Goal: Entertainment & Leisure: Consume media (video, audio)

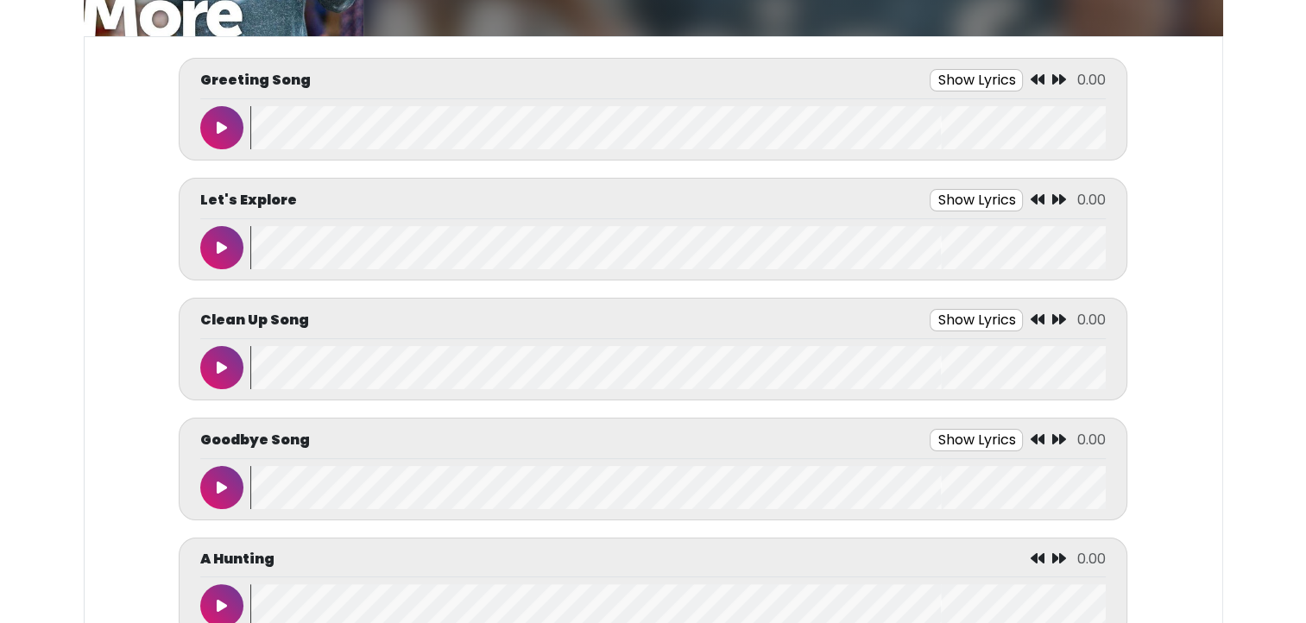
scroll to position [243, 0]
click at [223, 110] on button at bounding box center [221, 127] width 43 height 43
click at [918, 79] on button "Show Lyrics" at bounding box center [944, 80] width 93 height 22
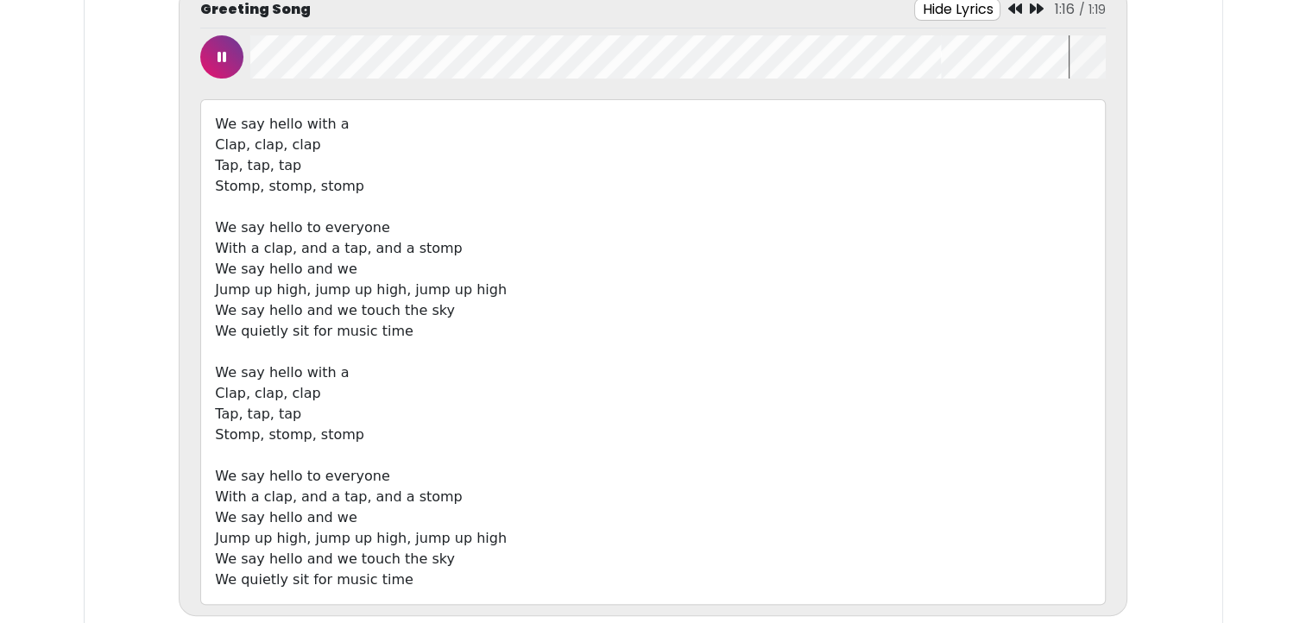
scroll to position [302, 0]
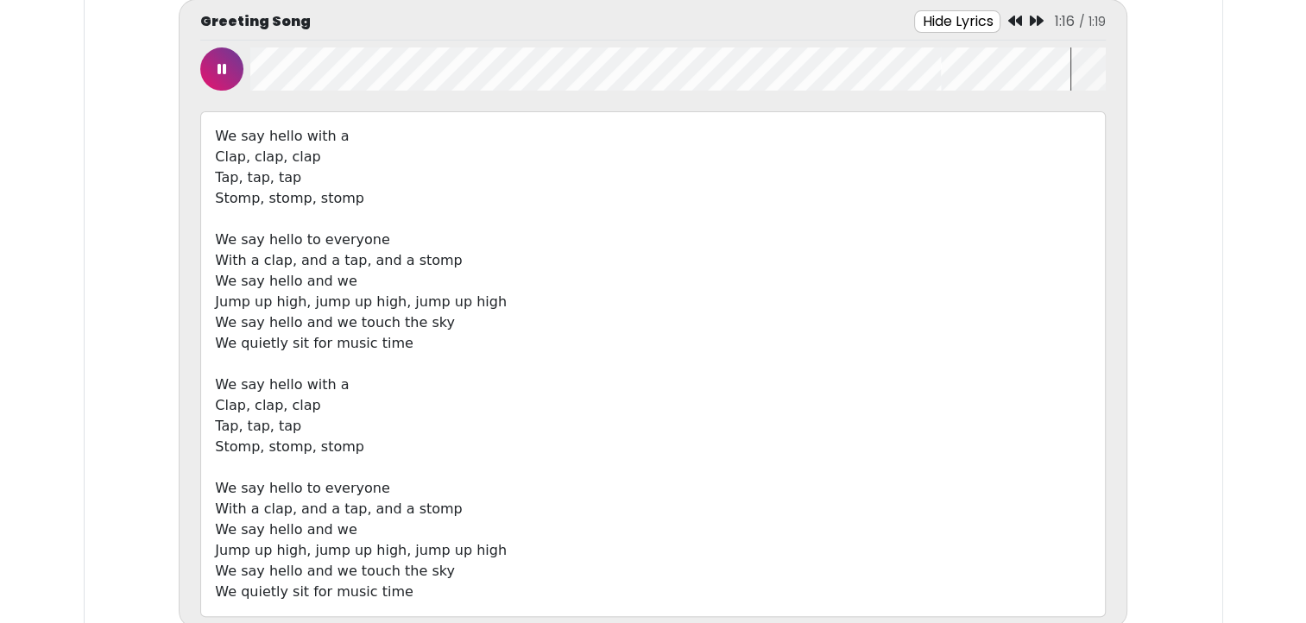
click at [222, 64] on icon at bounding box center [221, 69] width 9 height 14
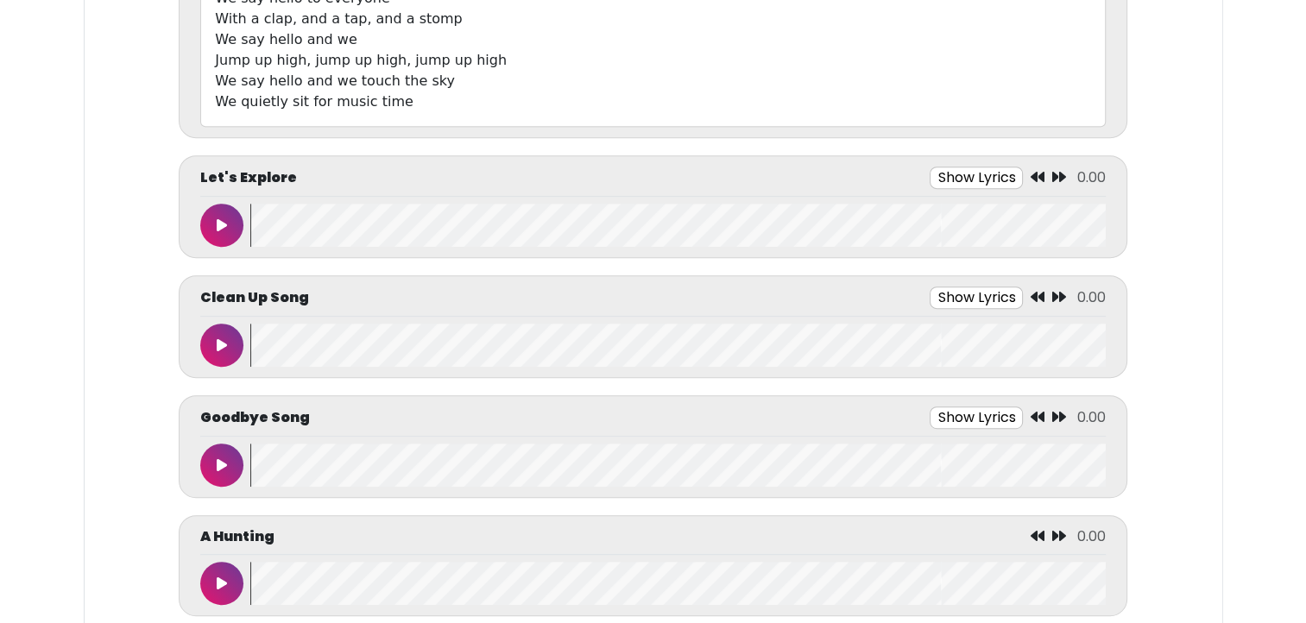
scroll to position [790, 0]
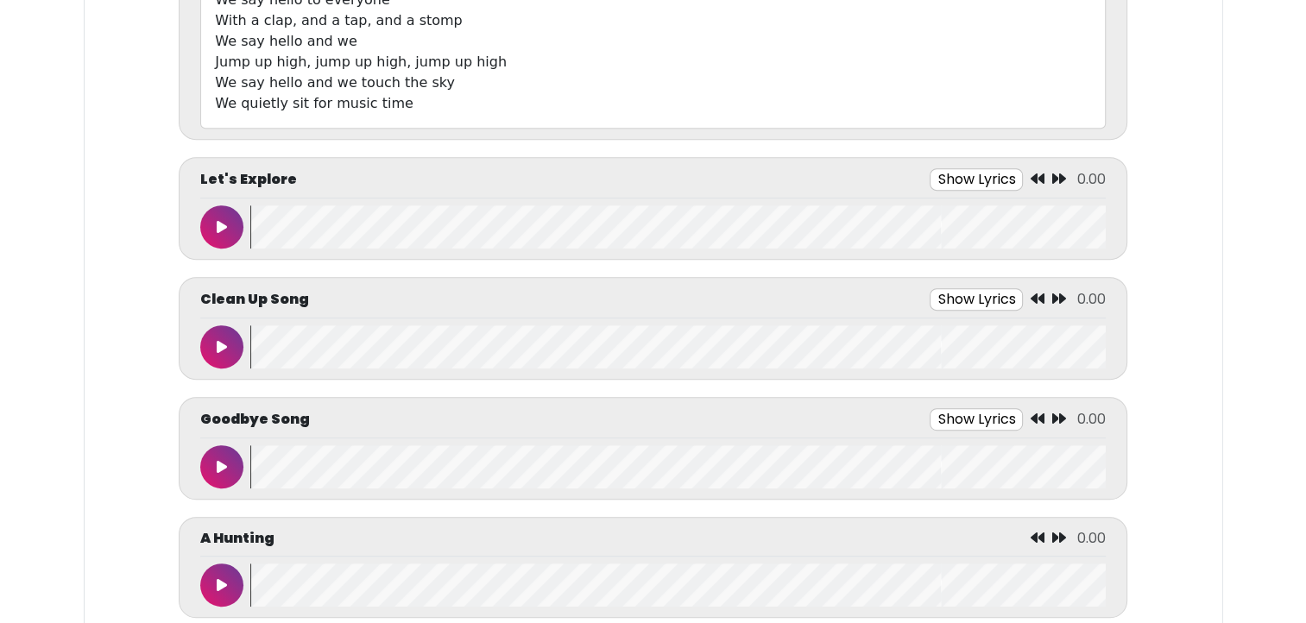
click at [217, 214] on button at bounding box center [221, 226] width 43 height 43
click at [929, 173] on button "Show Lyrics" at bounding box center [936, 179] width 93 height 22
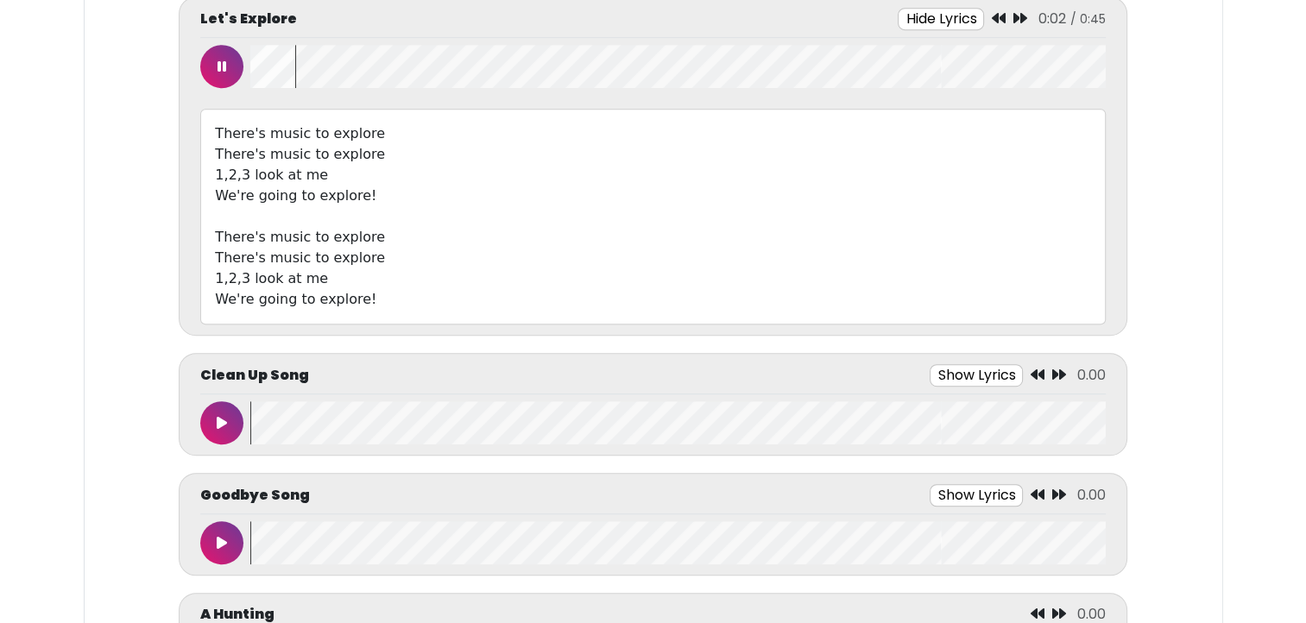
scroll to position [959, 0]
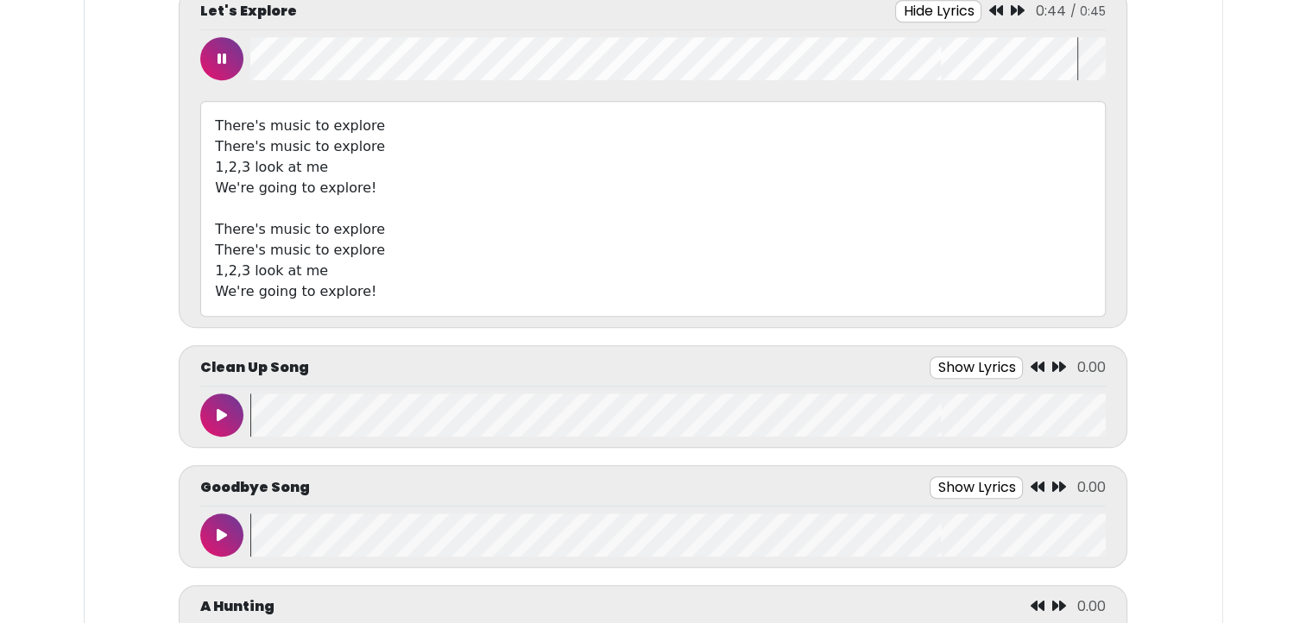
click at [1002, 6] on icon at bounding box center [995, 10] width 14 height 14
click at [221, 72] on button at bounding box center [221, 58] width 43 height 43
click at [236, 417] on button at bounding box center [221, 415] width 43 height 43
click at [226, 54] on icon at bounding box center [222, 59] width 10 height 14
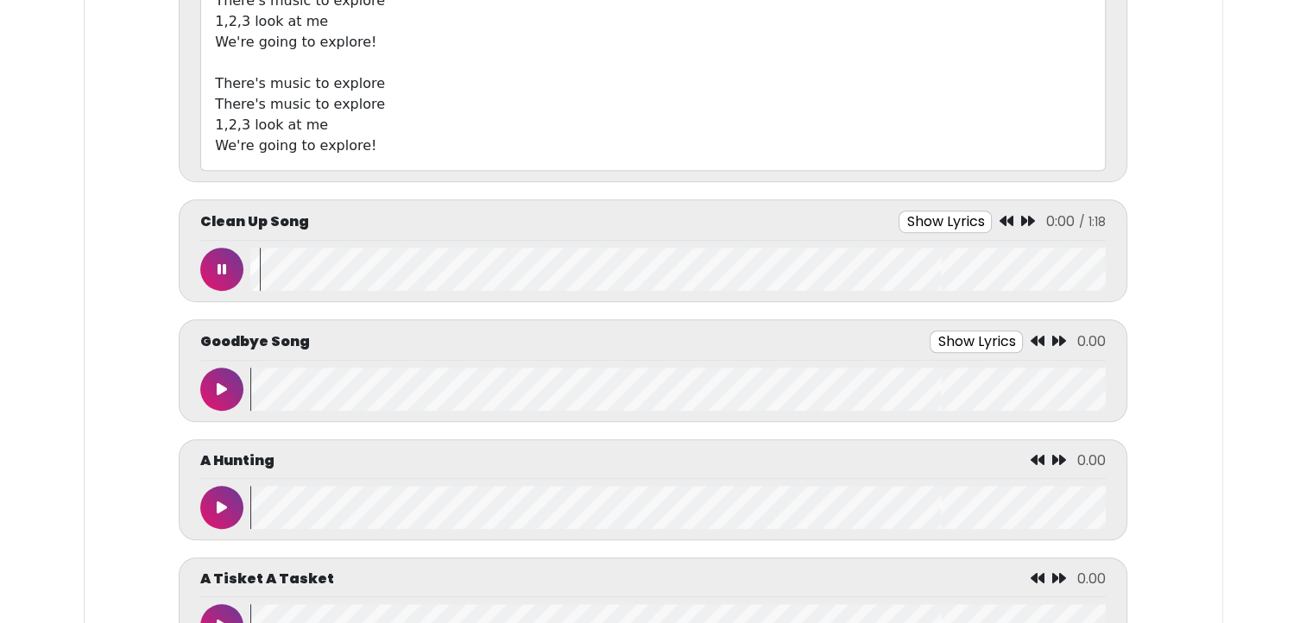
scroll to position [1191, 0]
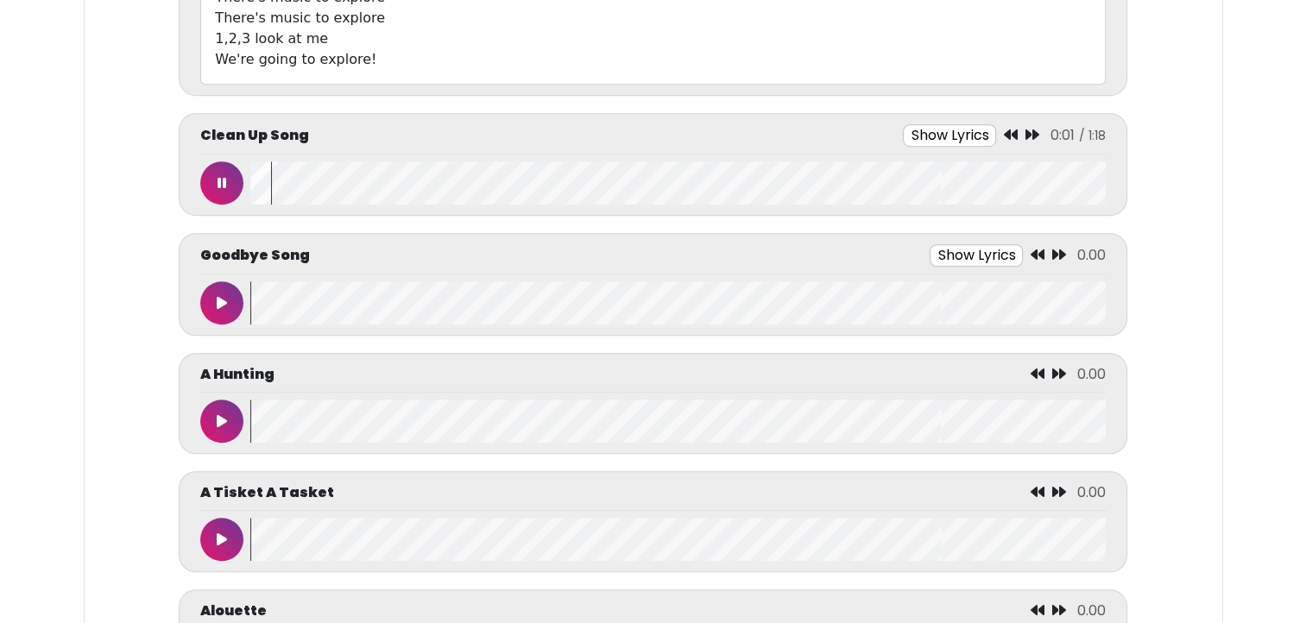
click at [228, 406] on button at bounding box center [221, 421] width 43 height 43
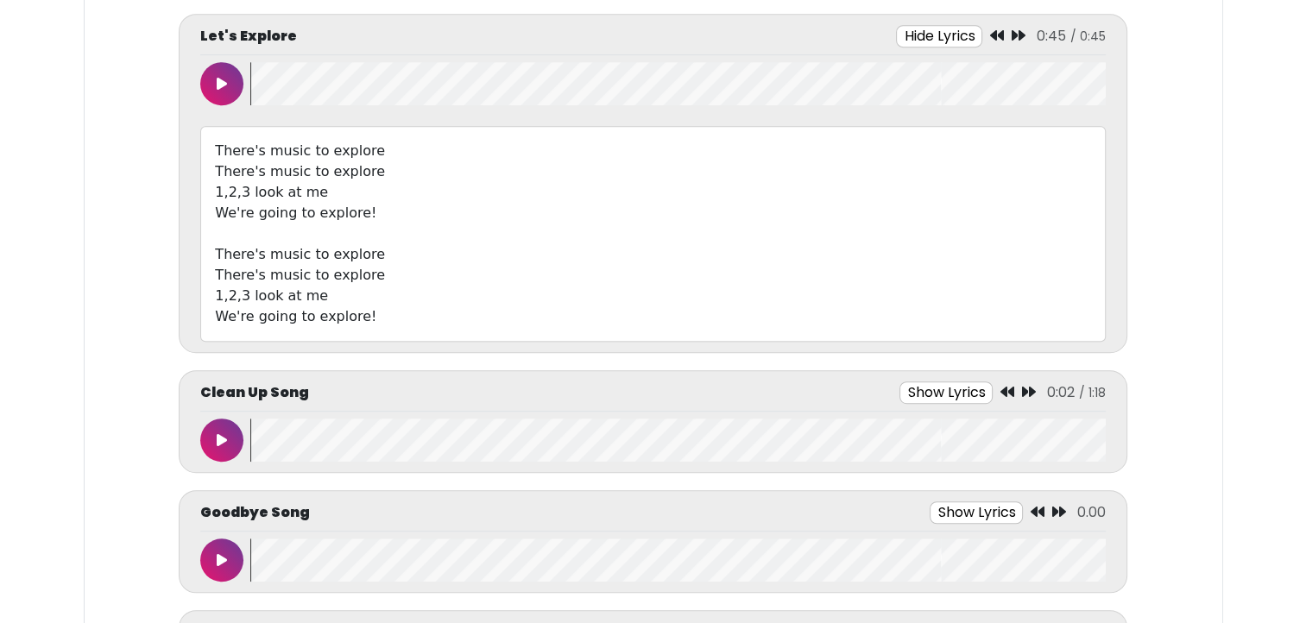
scroll to position [940, 0]
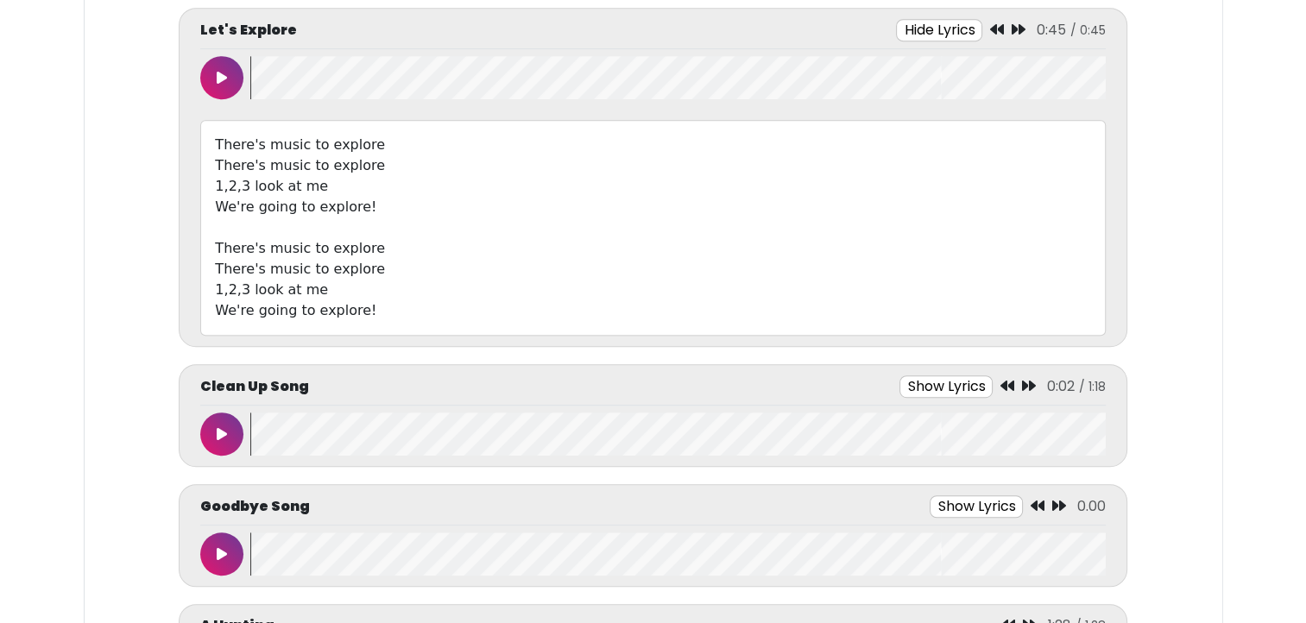
click at [216, 444] on button at bounding box center [221, 434] width 43 height 43
click at [909, 383] on button "Show Lyrics" at bounding box center [949, 386] width 93 height 22
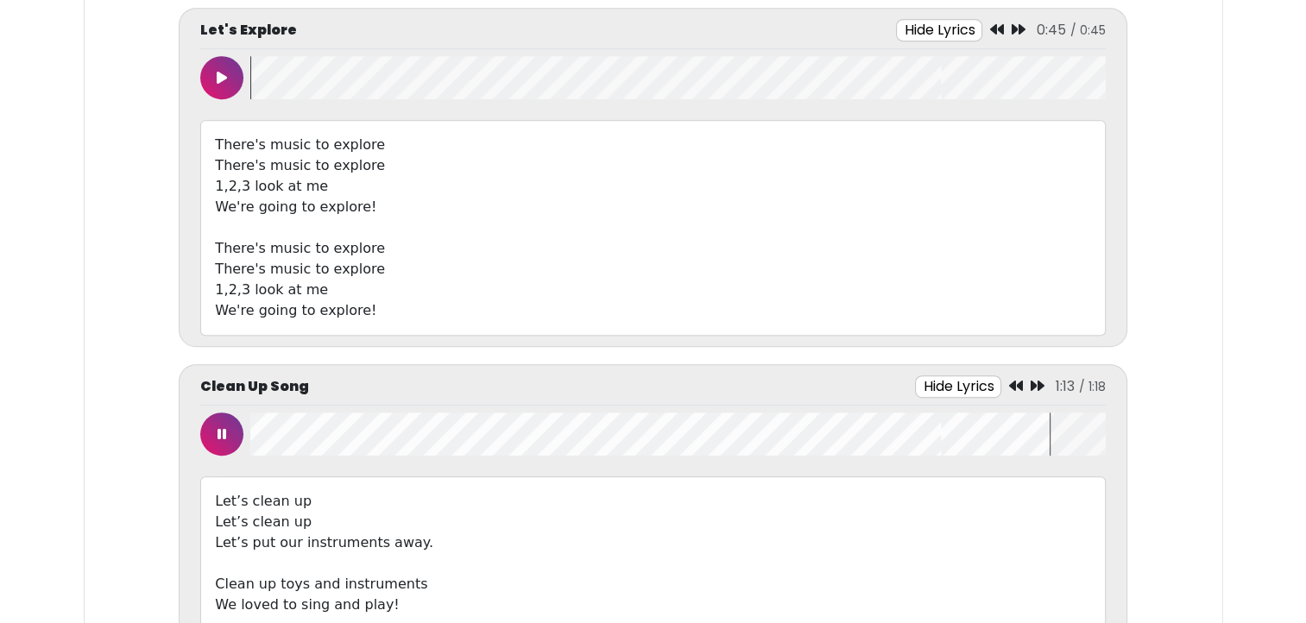
click at [1016, 381] on icon at bounding box center [1015, 386] width 14 height 14
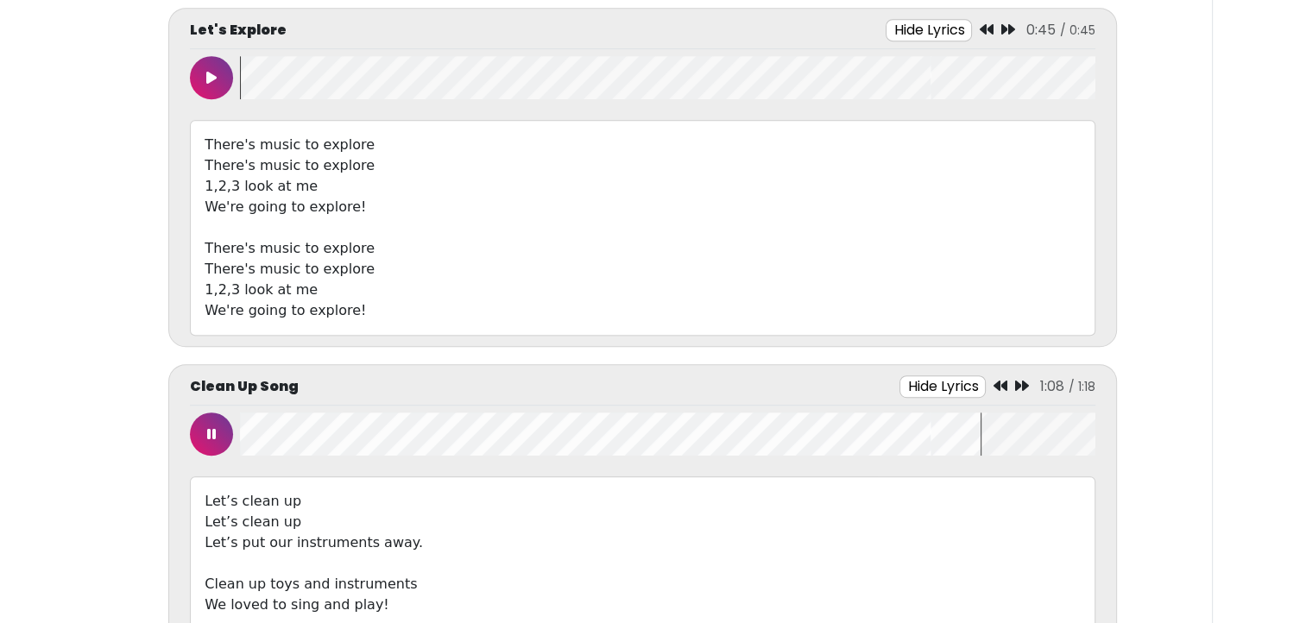
click at [221, 79] on button at bounding box center [211, 77] width 43 height 43
click at [220, 440] on button at bounding box center [211, 434] width 43 height 43
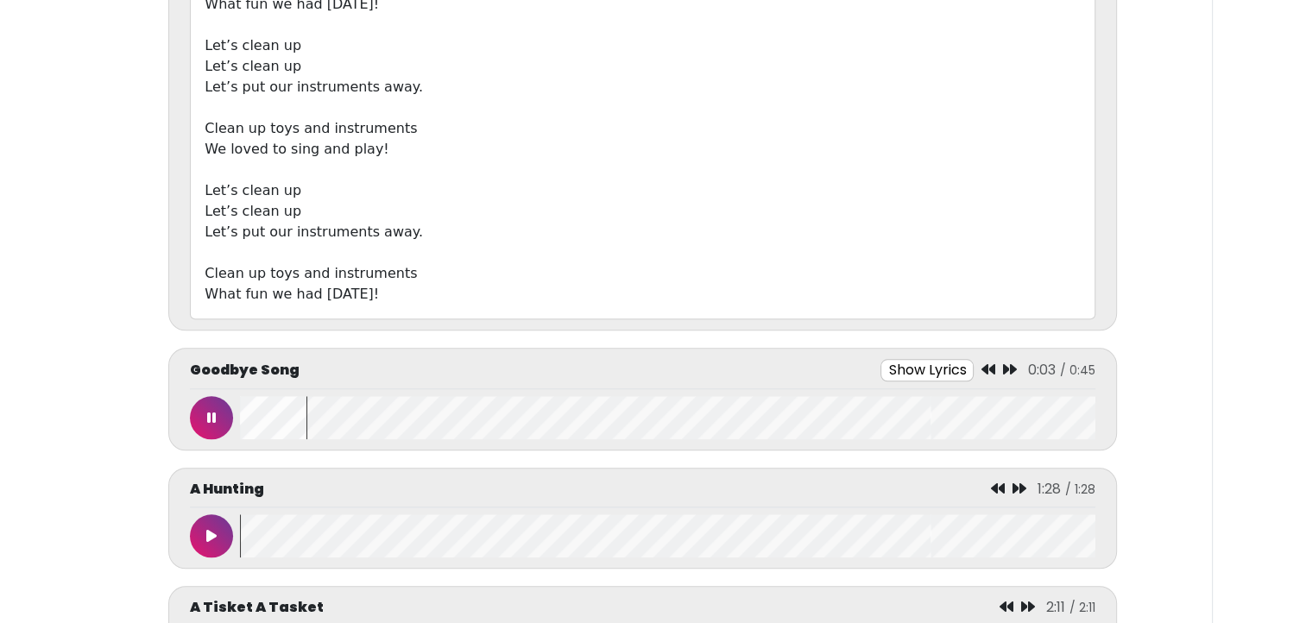
scroll to position [1748, 0]
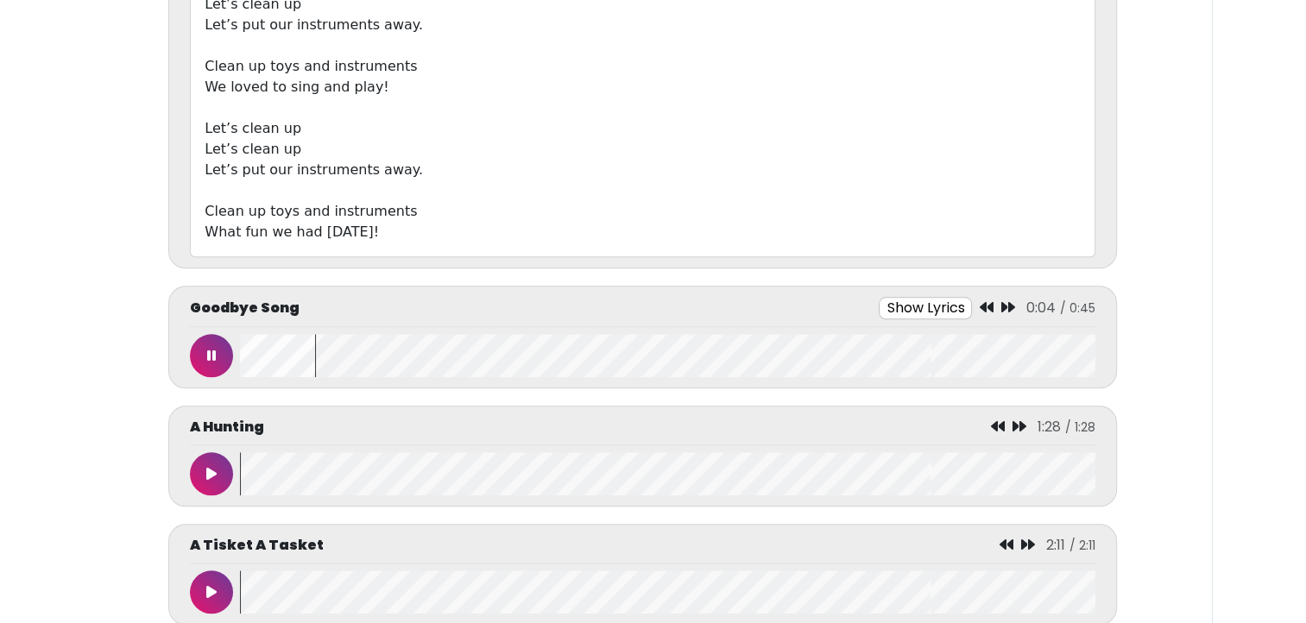
click at [934, 297] on button "Show Lyrics" at bounding box center [925, 308] width 93 height 22
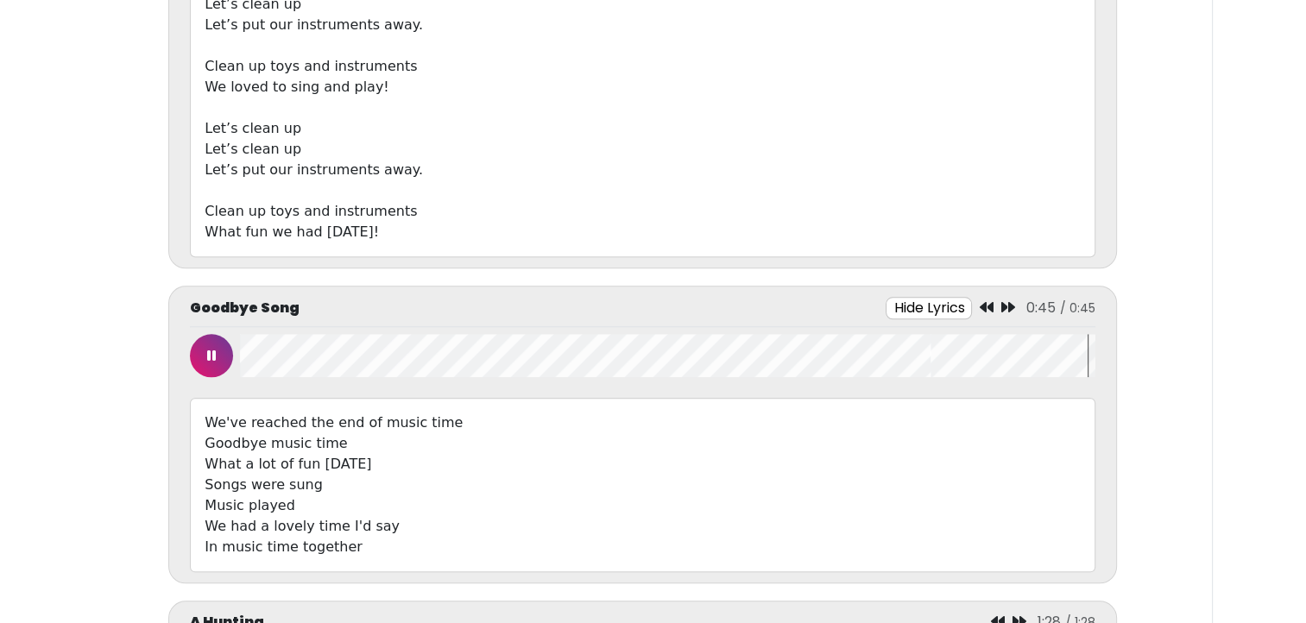
click at [206, 343] on button at bounding box center [211, 355] width 43 height 43
click at [191, 340] on div at bounding box center [215, 355] width 50 height 43
click at [201, 356] on button at bounding box center [211, 355] width 43 height 43
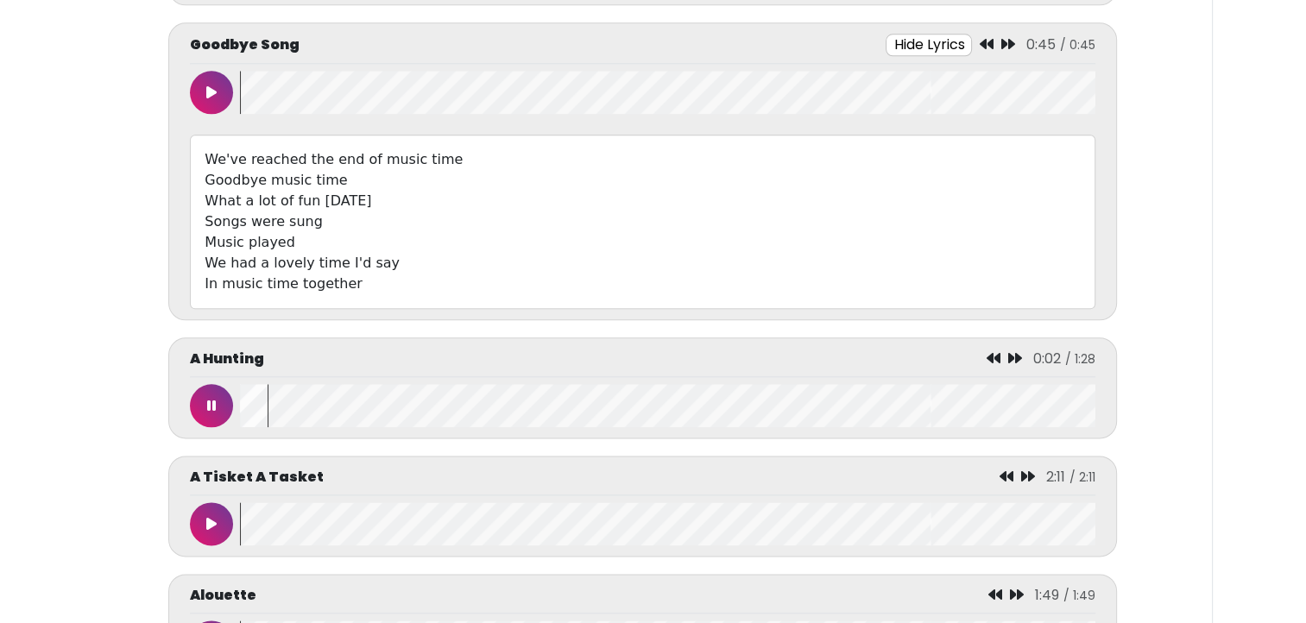
scroll to position [2010, 0]
click at [201, 89] on button at bounding box center [211, 93] width 43 height 43
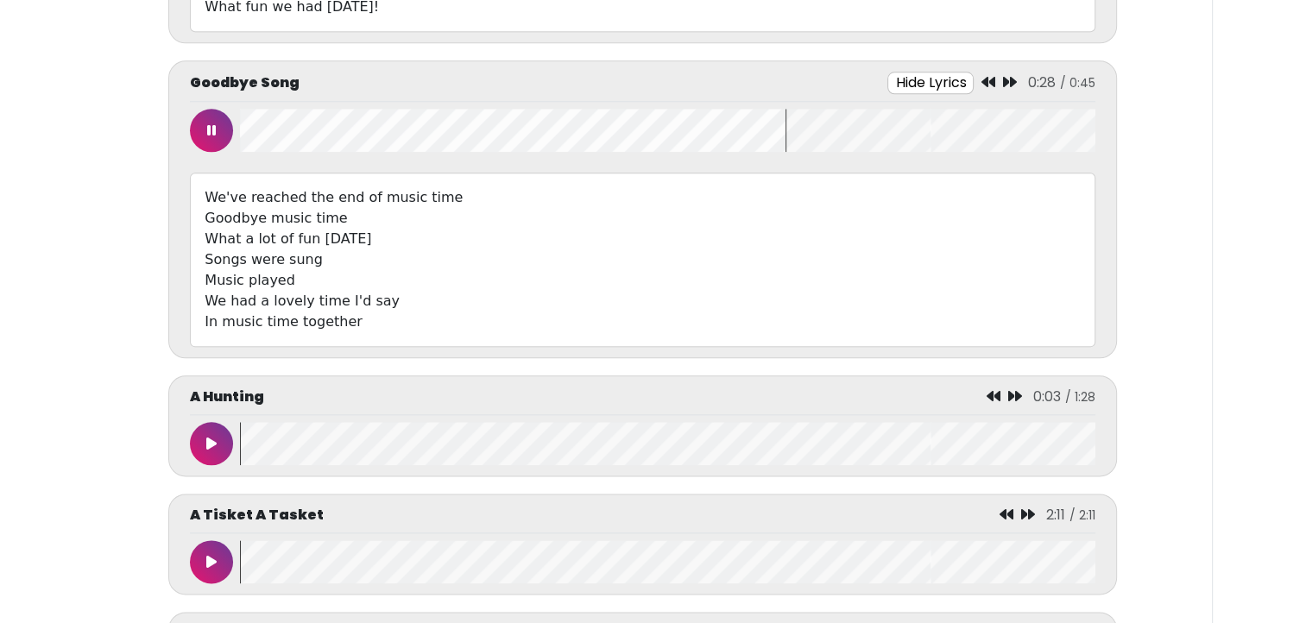
scroll to position [1860, 0]
